Goal: Navigation & Orientation: Find specific page/section

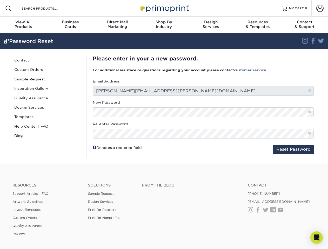
click at [164, 124] on div "Re-enter Password" at bounding box center [203, 129] width 221 height 17
click at [8, 8] on span at bounding box center [8, 8] width 6 height 6
click at [319, 8] on span at bounding box center [319, 8] width 7 height 7
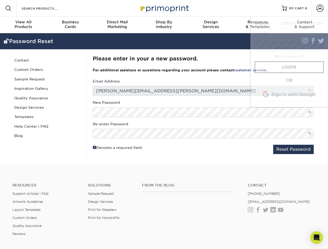
click at [23, 25] on div "View All Products" at bounding box center [23, 24] width 47 height 9
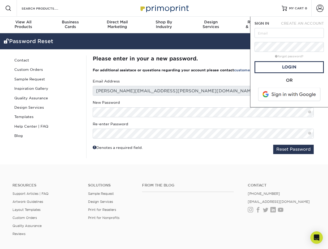
click at [70, 25] on div "Business Cards" at bounding box center [70, 24] width 47 height 9
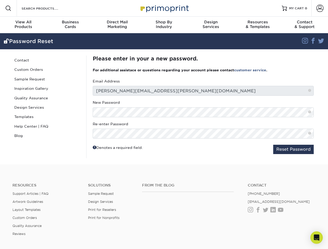
click at [117, 25] on div "Direct Mail Marketing" at bounding box center [117, 24] width 47 height 9
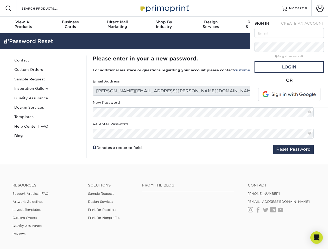
click at [164, 25] on div "Shop By Industry" at bounding box center [163, 24] width 47 height 9
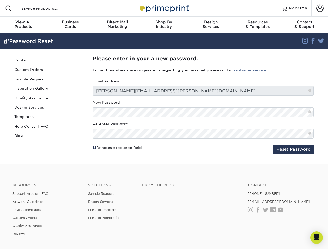
click at [211, 25] on div "Design Services" at bounding box center [210, 24] width 47 height 9
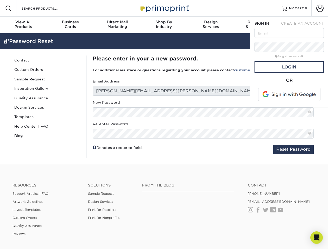
click at [257, 25] on span "SIGN IN" at bounding box center [261, 23] width 15 height 4
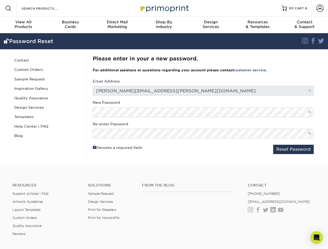
click at [304, 25] on div "Contact & Support" at bounding box center [304, 24] width 47 height 9
